Goal: Information Seeking & Learning: Learn about a topic

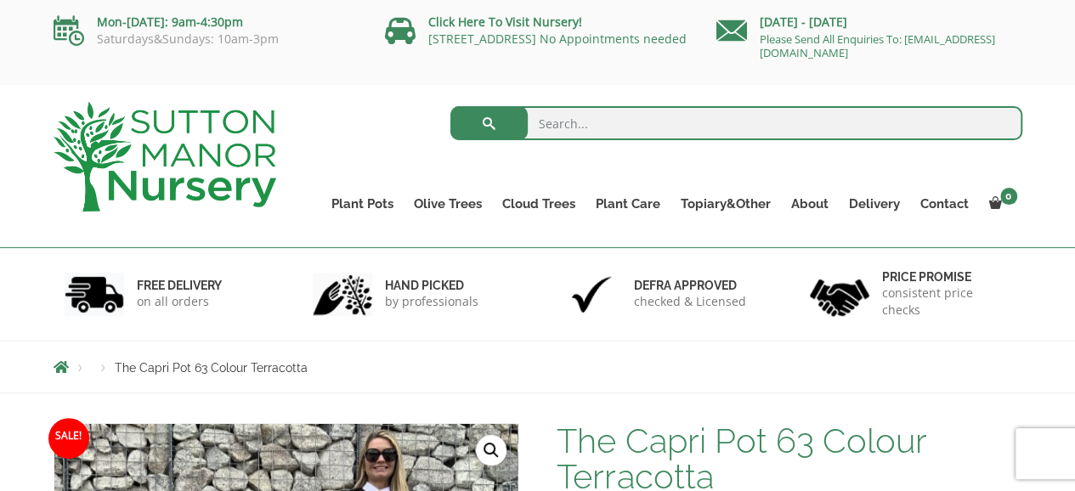
click at [1022, 336] on div "Price promise consistent price checks" at bounding box center [910, 294] width 249 height 93
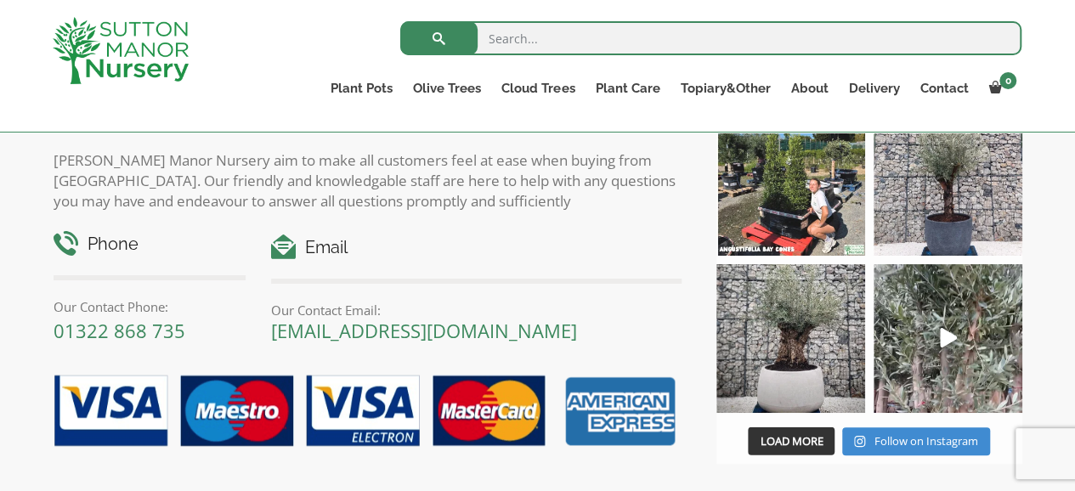
scroll to position [2156, 0]
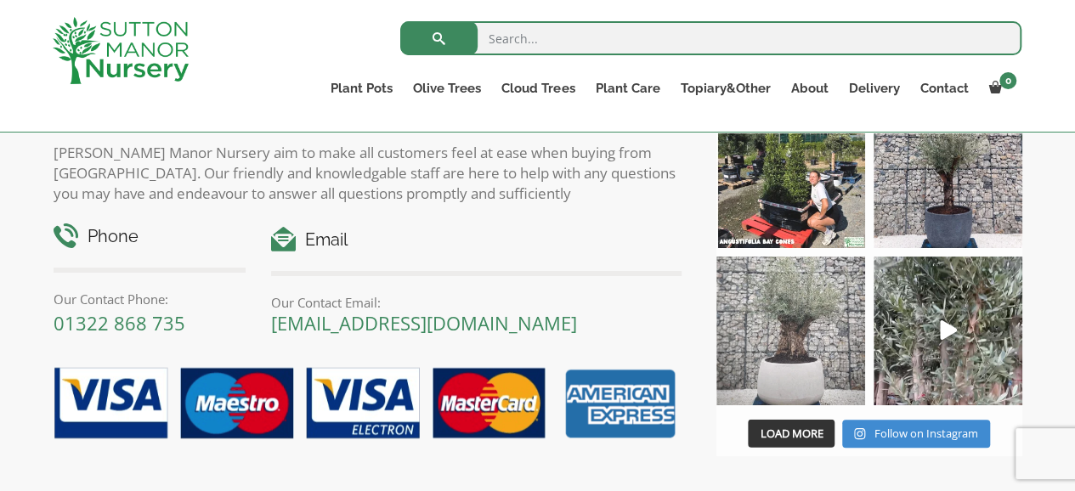
click at [778, 319] on img at bounding box center [790, 331] width 149 height 149
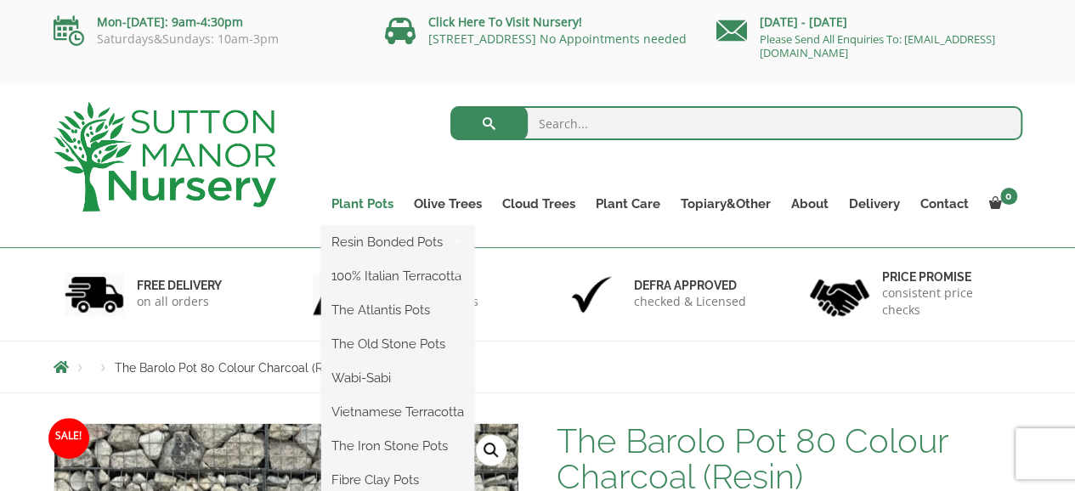
click at [365, 197] on link "Plant Pots" at bounding box center [362, 204] width 82 height 24
click at [370, 226] on ul "Resin Bonded Pots The Amalfi Pots The Milan Pots The Capri Pots The Brunello Po…" at bounding box center [397, 396] width 153 height 340
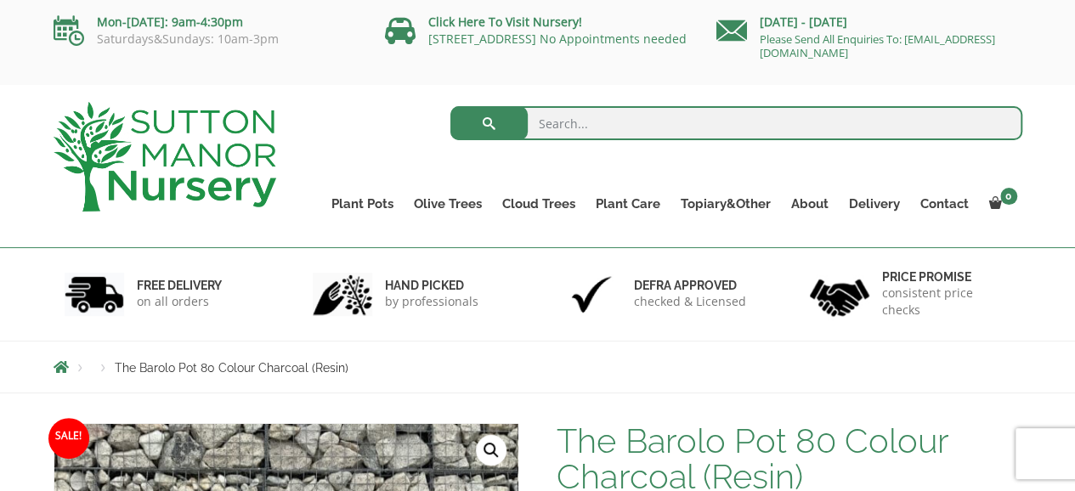
click at [624, 135] on input "search" at bounding box center [736, 123] width 572 height 34
type input "60cm pot"
click at [450, 106] on button "submit" at bounding box center [488, 123] width 77 height 34
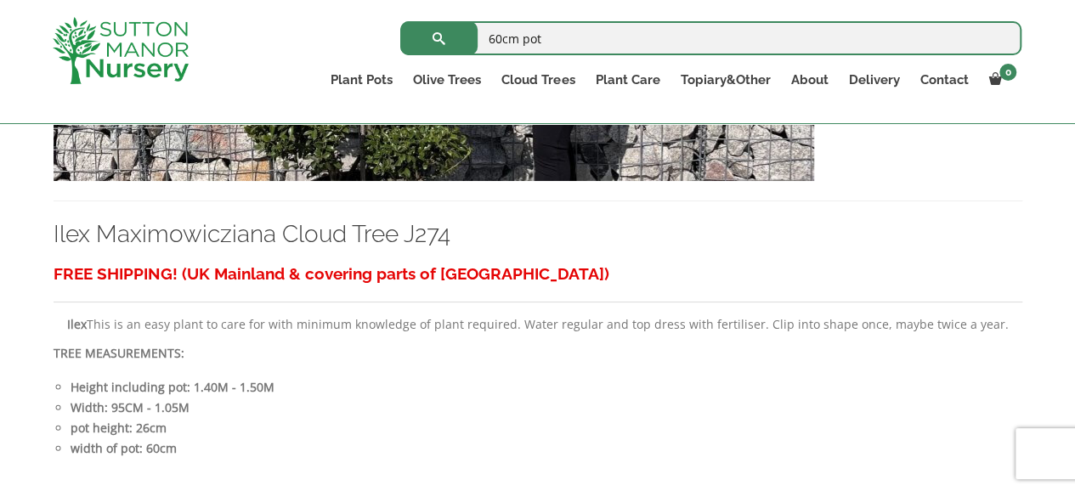
scroll to position [5340, 0]
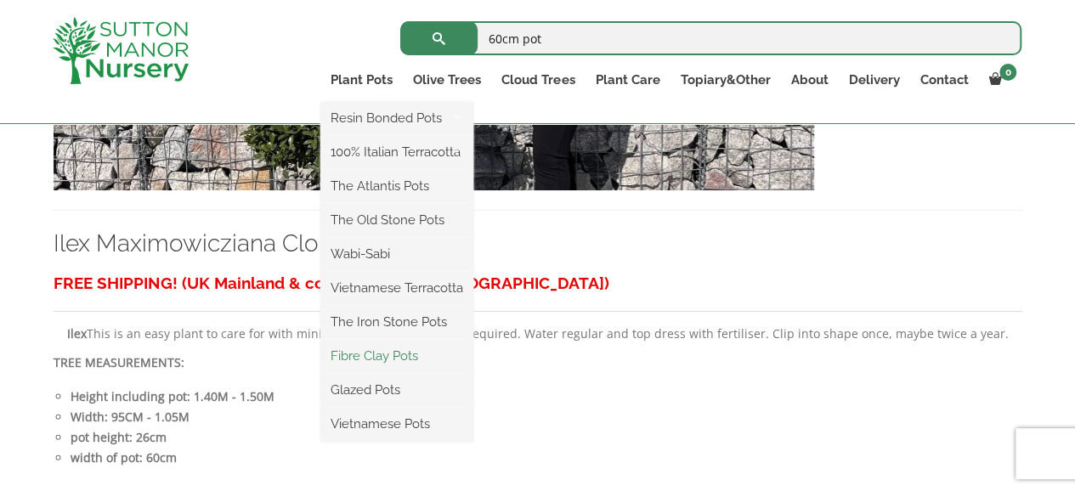
click at [402, 351] on link "Fibre Clay Pots" at bounding box center [396, 355] width 153 height 25
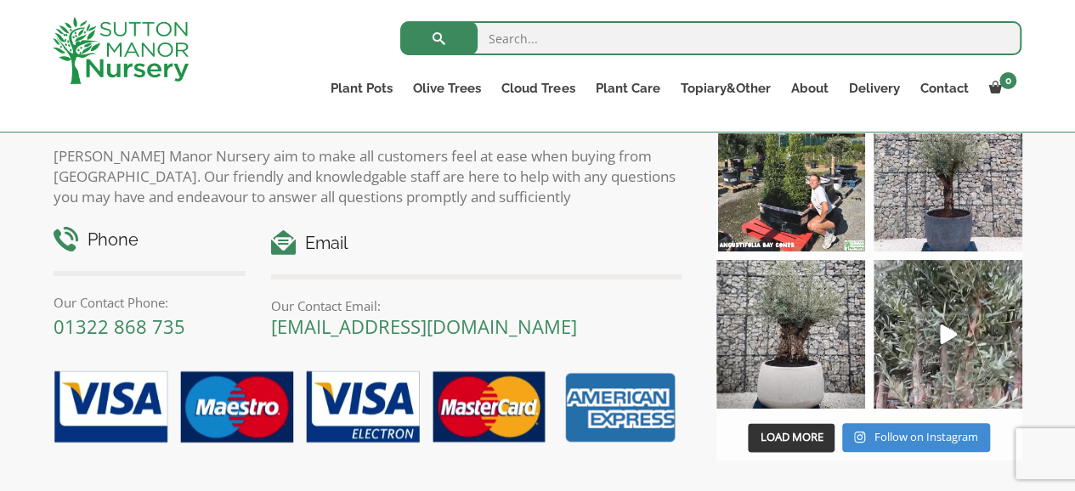
scroll to position [1129, 0]
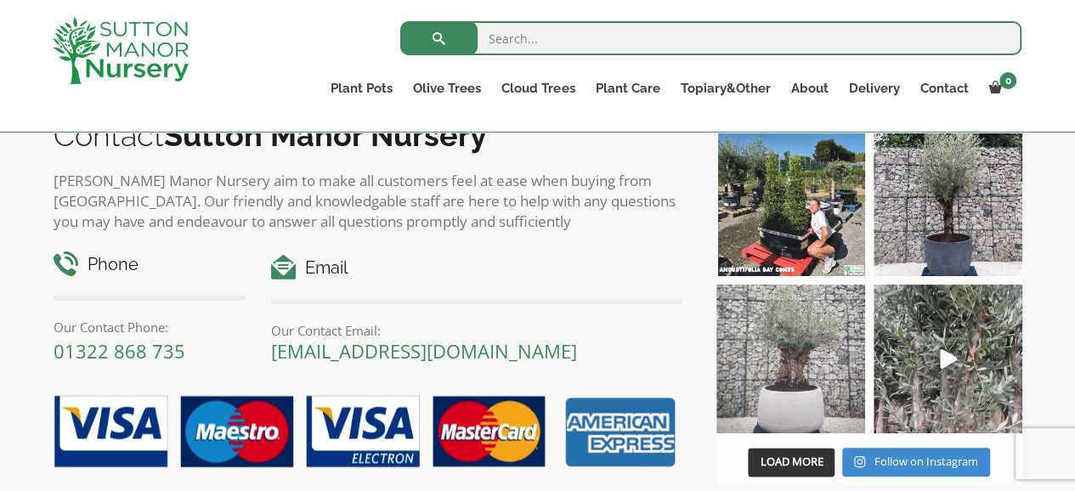
click at [792, 348] on img at bounding box center [790, 359] width 149 height 149
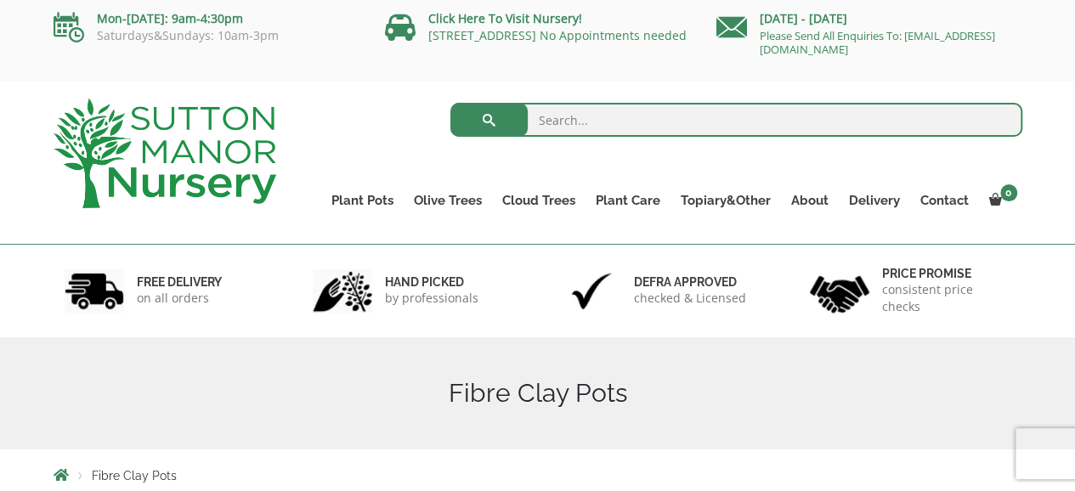
scroll to position [0, 0]
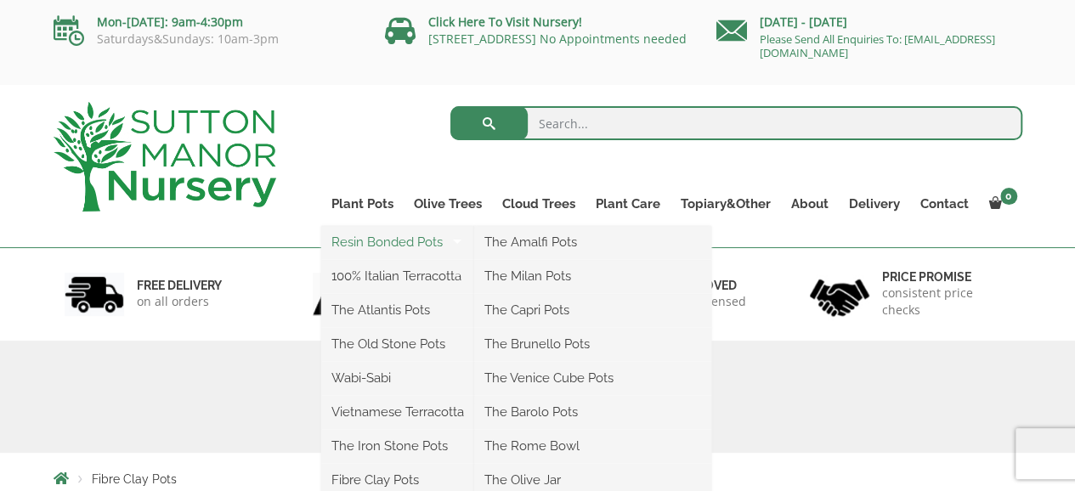
click at [405, 242] on link "Resin Bonded Pots" at bounding box center [397, 241] width 153 height 25
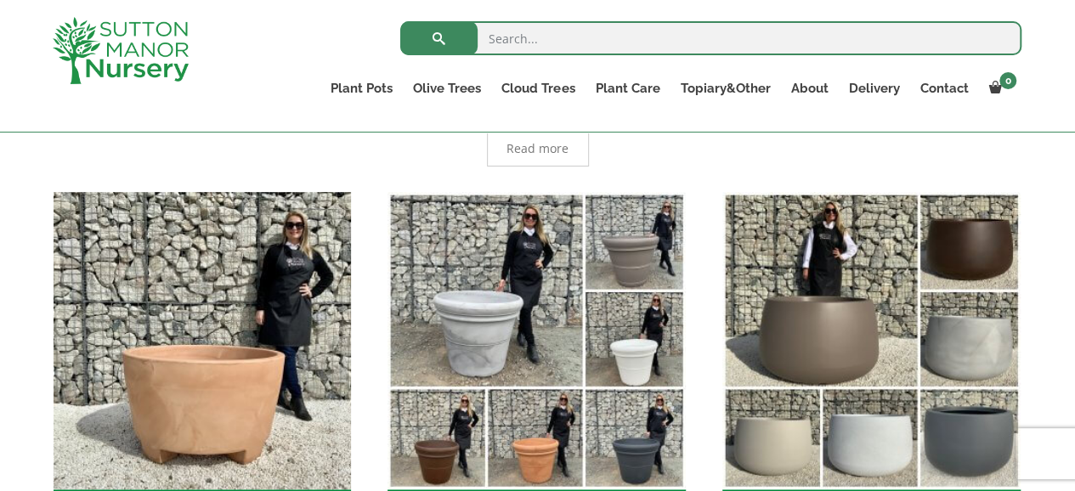
scroll to position [402, 0]
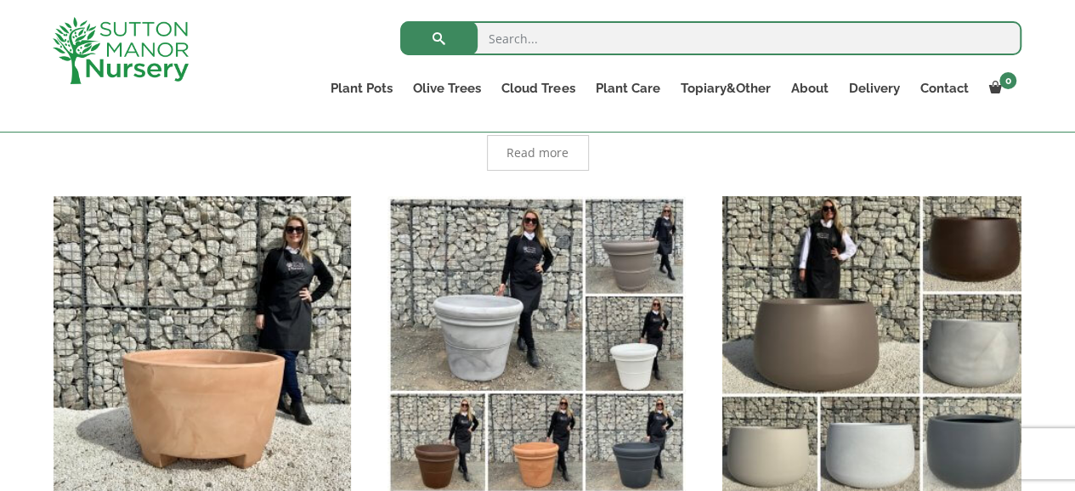
click at [945, 314] on img "Visit product category The Barolo Pots" at bounding box center [871, 345] width 313 height 313
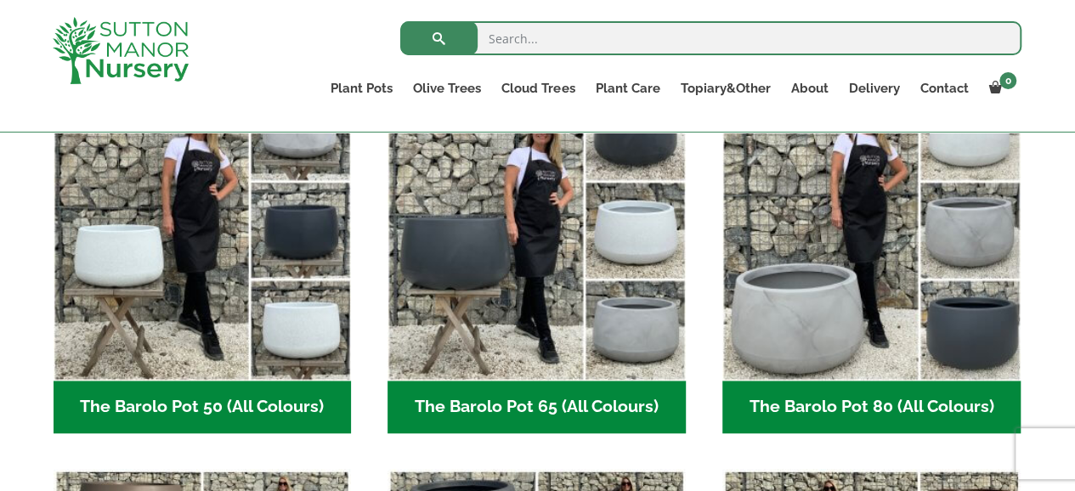
scroll to position [503, 0]
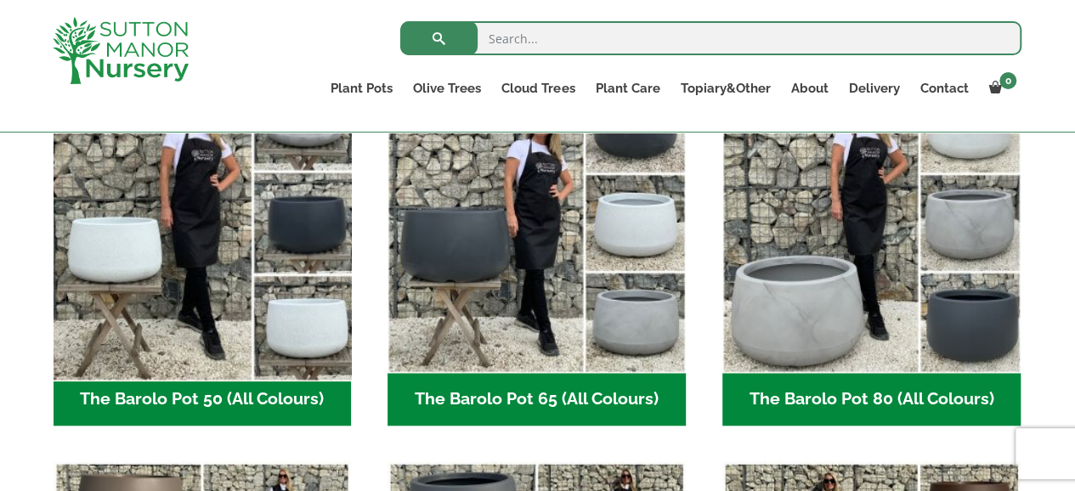
click at [198, 312] on img "Visit product category The Barolo Pot 50 (All Colours)" at bounding box center [202, 224] width 313 height 313
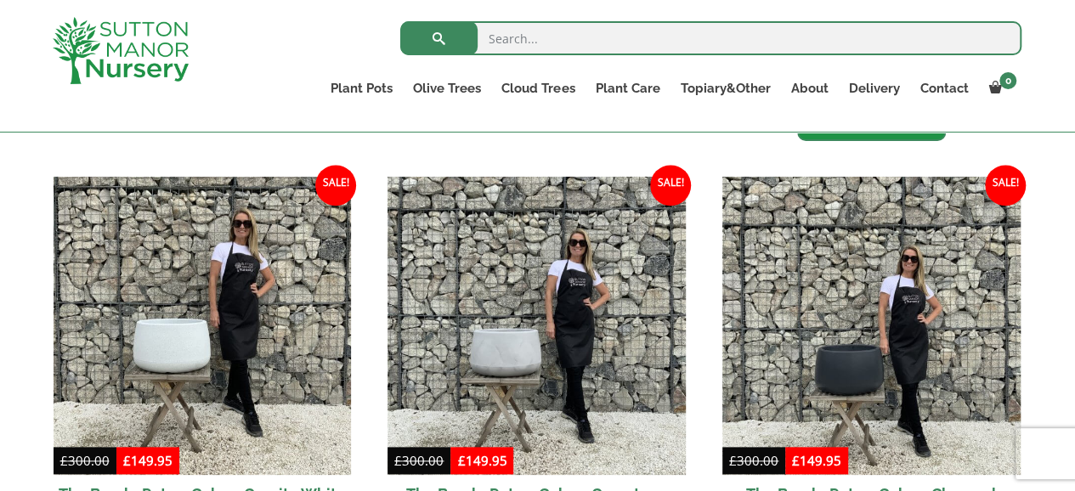
scroll to position [828, 0]
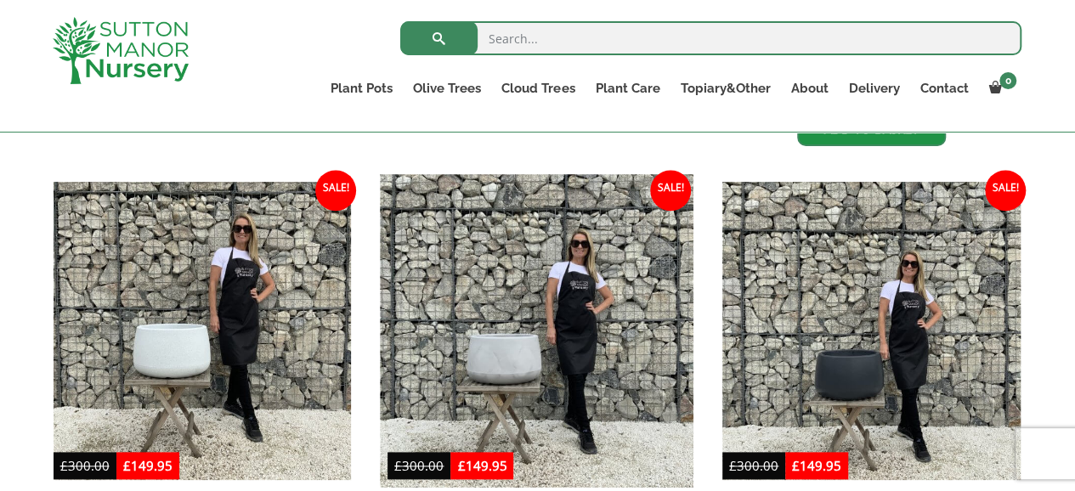
click at [466, 329] on img at bounding box center [537, 331] width 313 height 313
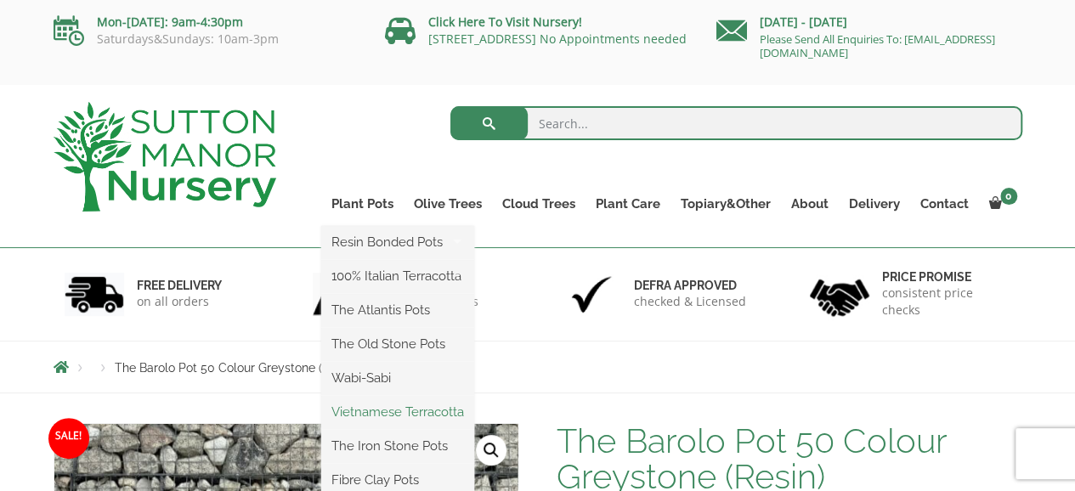
click at [439, 404] on link "Vietnamese Terracotta" at bounding box center [397, 411] width 153 height 25
